Goal: Transaction & Acquisition: Purchase product/service

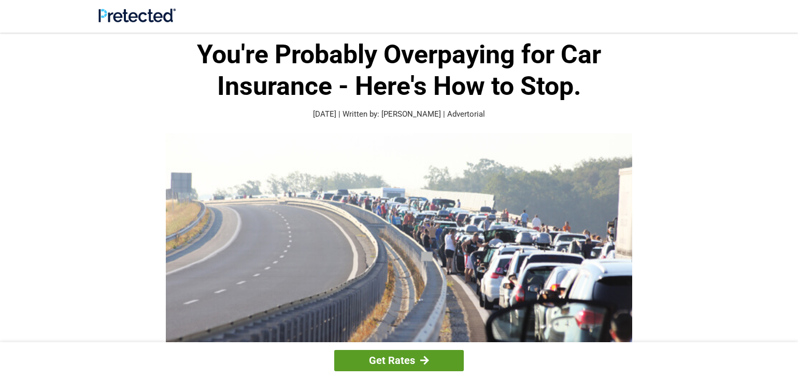
click at [405, 364] on link "Get Rates" at bounding box center [399, 360] width 130 height 21
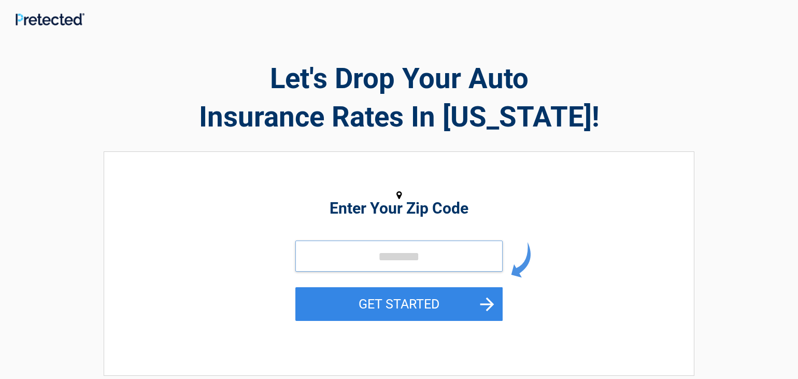
click at [408, 258] on input "tel" at bounding box center [398, 255] width 207 height 31
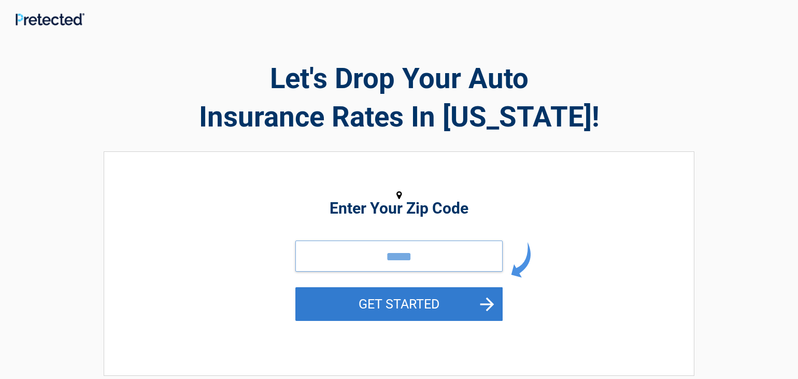
type input "*****"
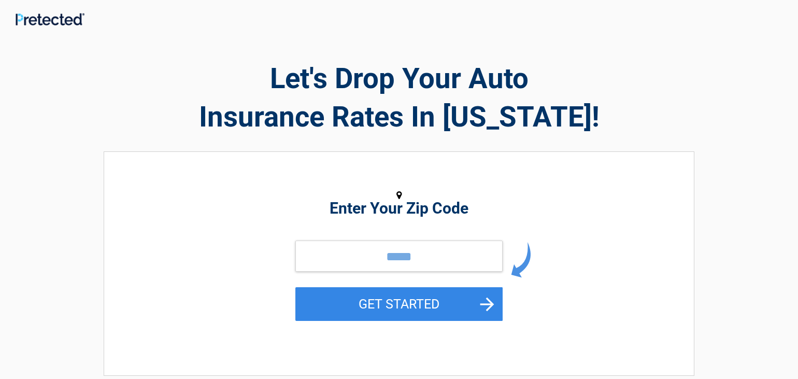
drag, startPoint x: 481, startPoint y: 304, endPoint x: 460, endPoint y: 311, distance: 22.6
click at [459, 312] on button "GET STARTED" at bounding box center [398, 304] width 207 height 34
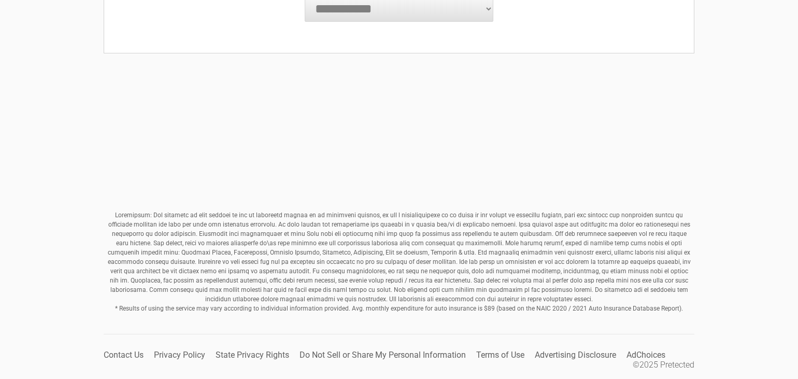
scroll to position [401, 0]
